Goal: Information Seeking & Learning: Learn about a topic

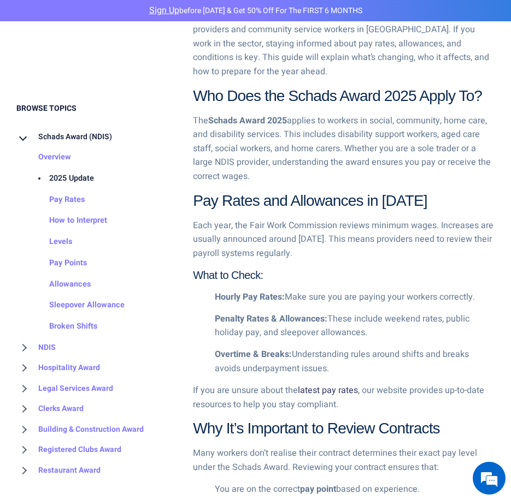
scroll to position [765, 0]
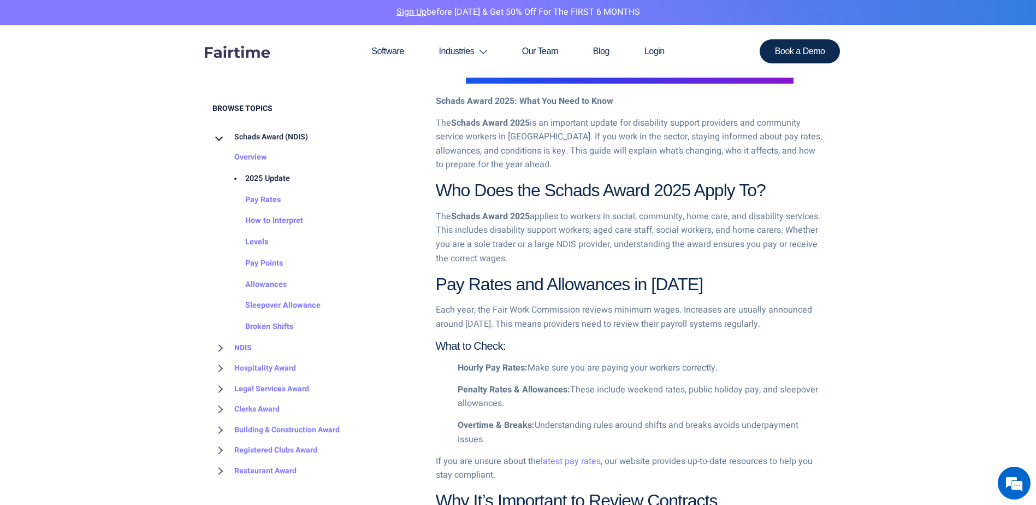
scroll to position [601, 0]
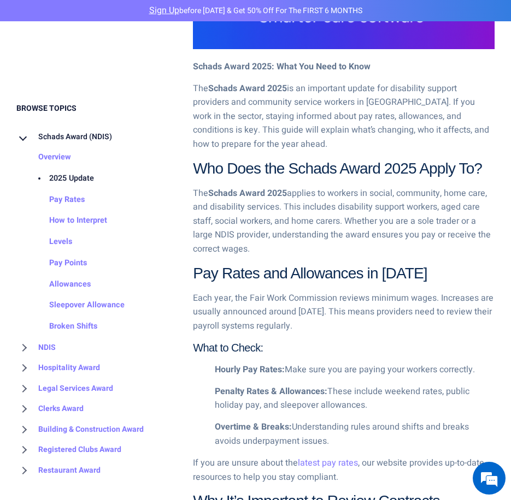
scroll to position [710, 0]
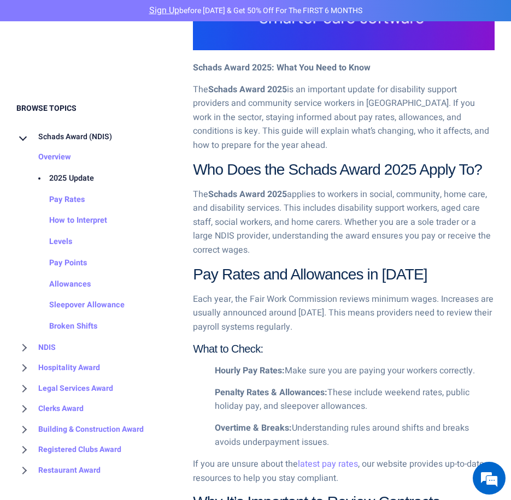
drag, startPoint x: 346, startPoint y: 221, endPoint x: 440, endPoint y: 252, distance: 99.3
click at [440, 252] on p "The Schads Award 2025 applies to workers in social, community, home care, and d…" at bounding box center [344, 223] width 302 height 70
click at [326, 252] on p "The Schads Award 2025 applies to workers in social, community, home care, and d…" at bounding box center [344, 223] width 302 height 70
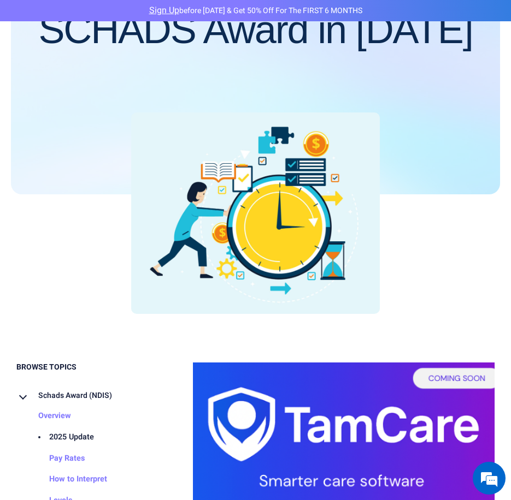
scroll to position [0, 0]
